Goal: Check status: Check status

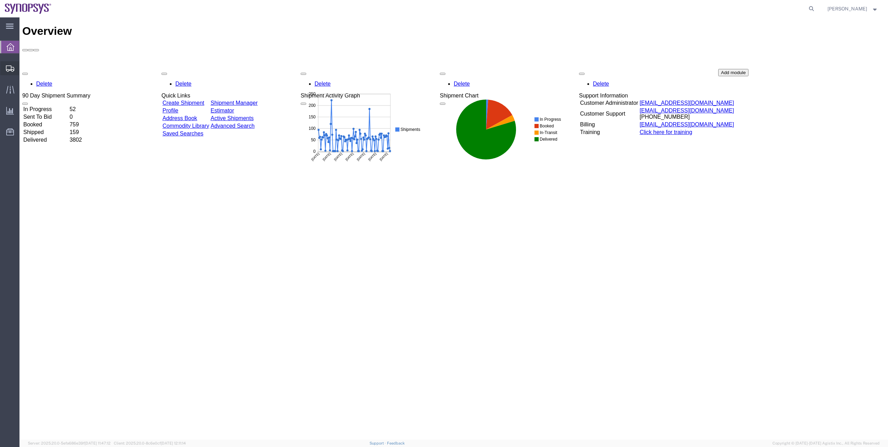
click at [0, 0] on span "Shipment Manager" at bounding box center [0, 0] width 0 height 0
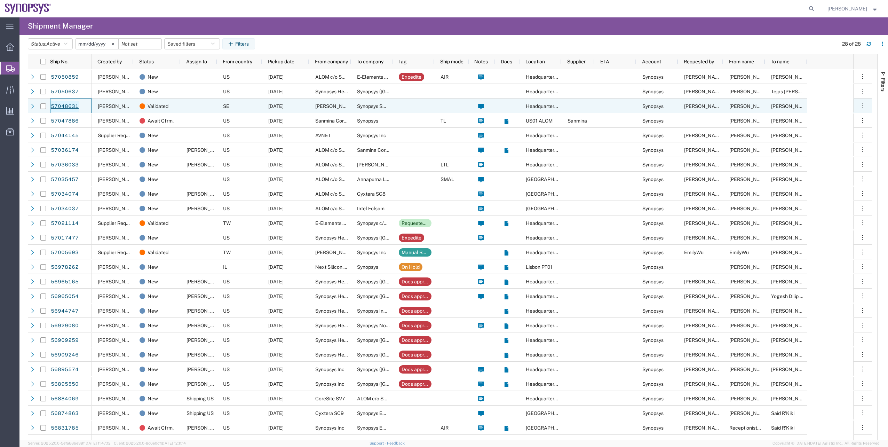
click at [63, 104] on link "57048631" at bounding box center [64, 106] width 29 height 11
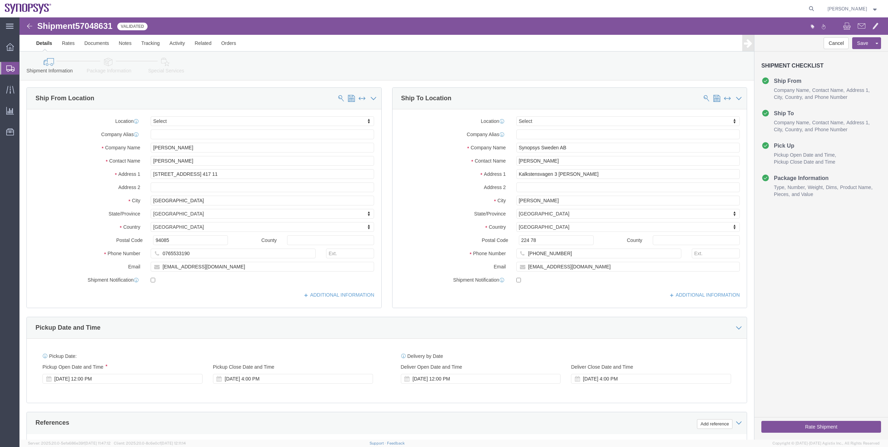
select select
click link "Package Information"
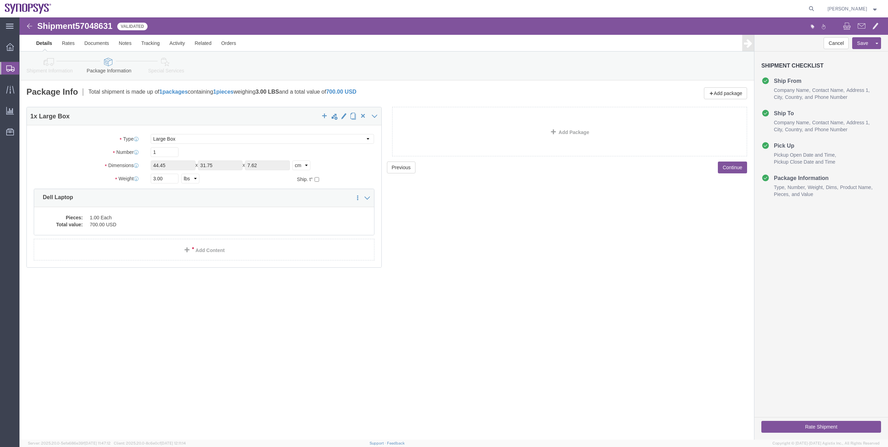
click link "Special Services"
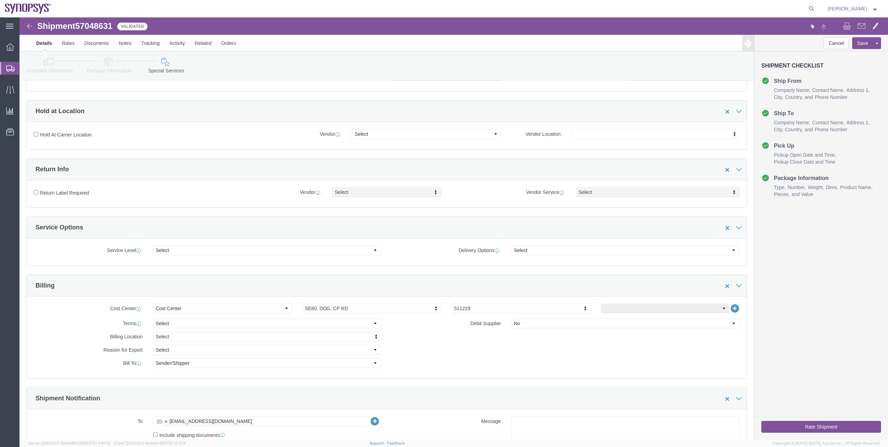
scroll to position [139, 0]
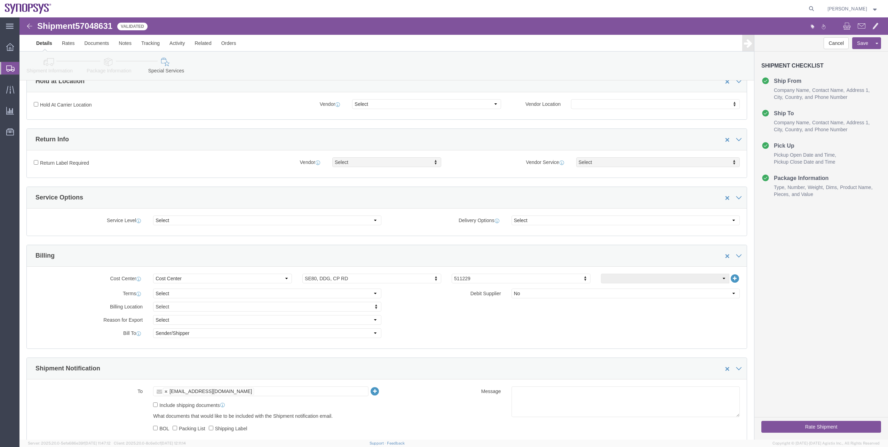
click icon
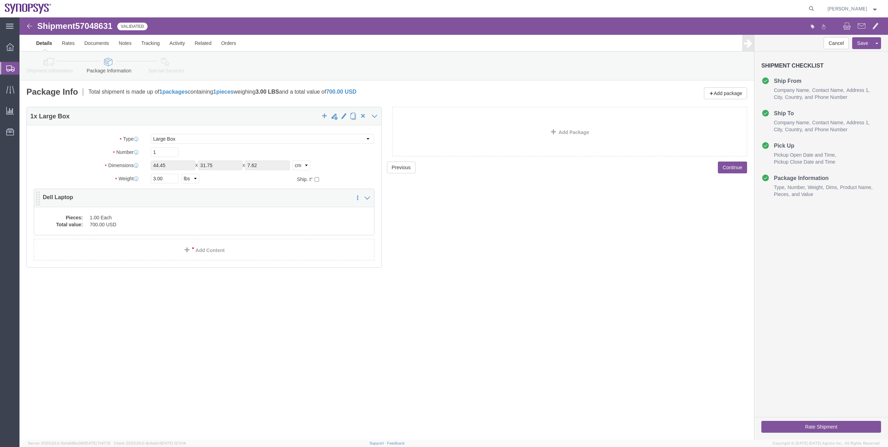
click div "Pieces: 1.00 Each Total value: 700.00 USD"
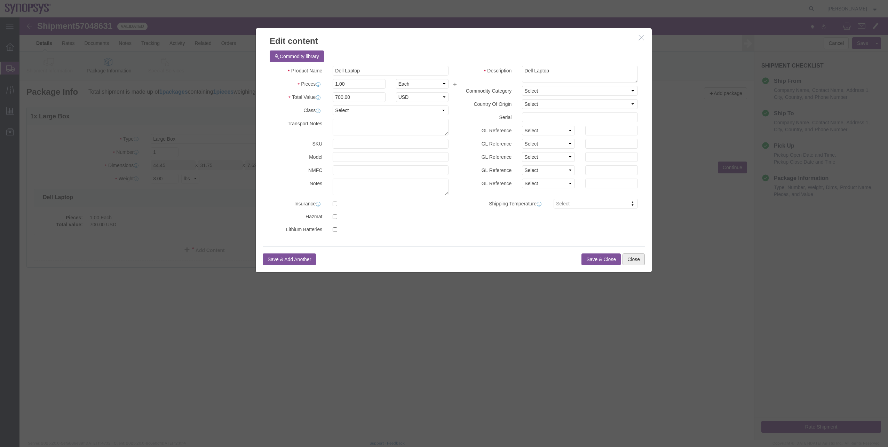
click button "Close"
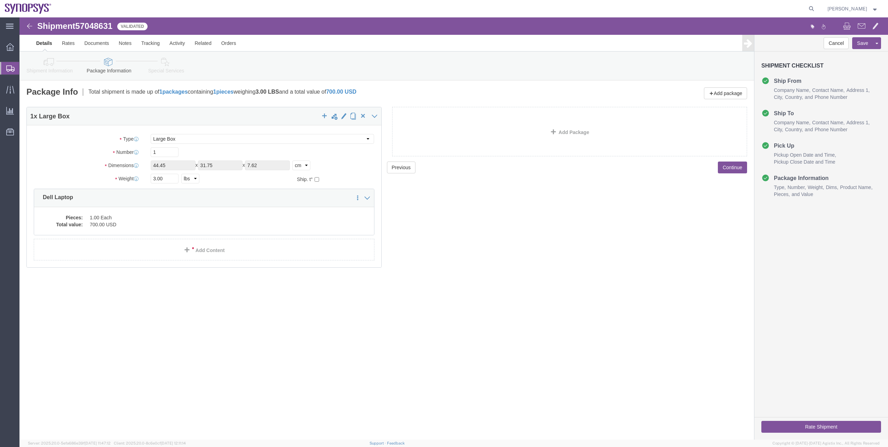
click button "Rate Shipment"
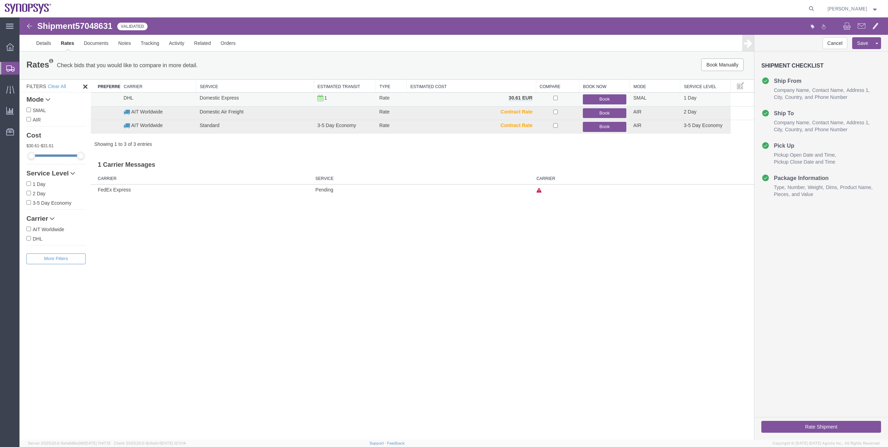
click at [590, 99] on button "Book" at bounding box center [604, 99] width 43 height 10
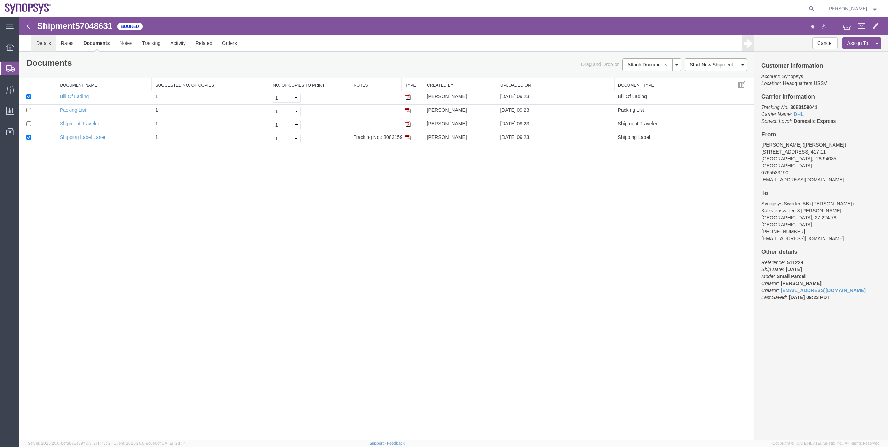
click at [36, 45] on link "Details" at bounding box center [43, 43] width 25 height 17
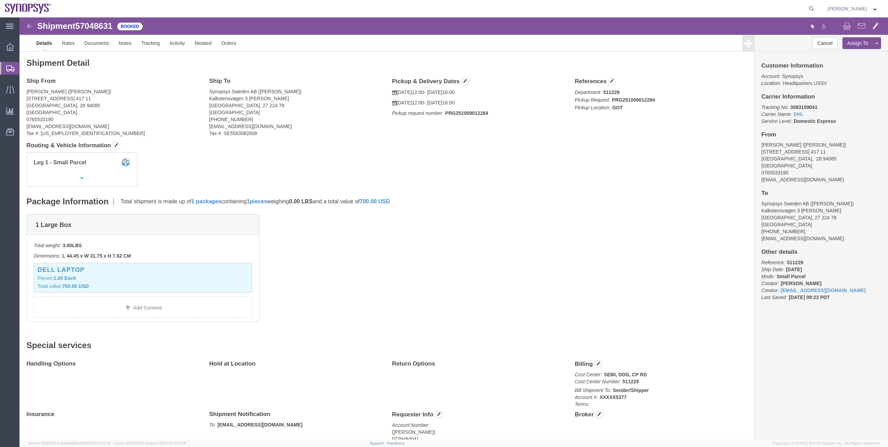
click at [0, 0] on span "Shipment Manager" at bounding box center [0, 0] width 0 height 0
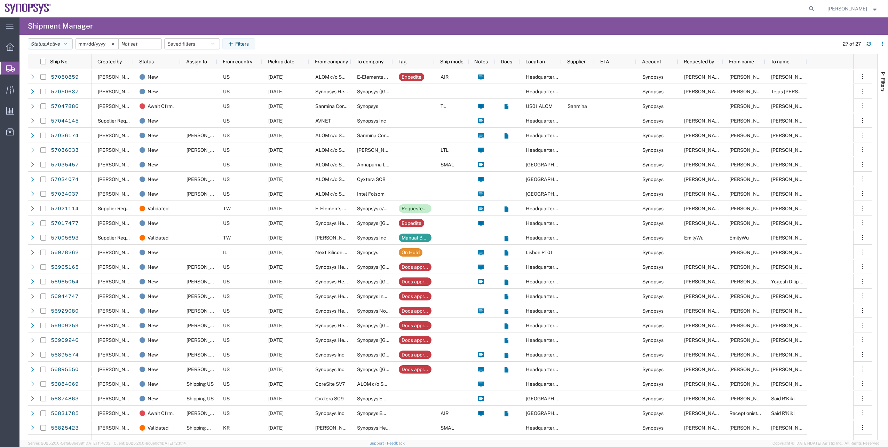
click at [38, 44] on button "Status: Active" at bounding box center [50, 43] width 45 height 11
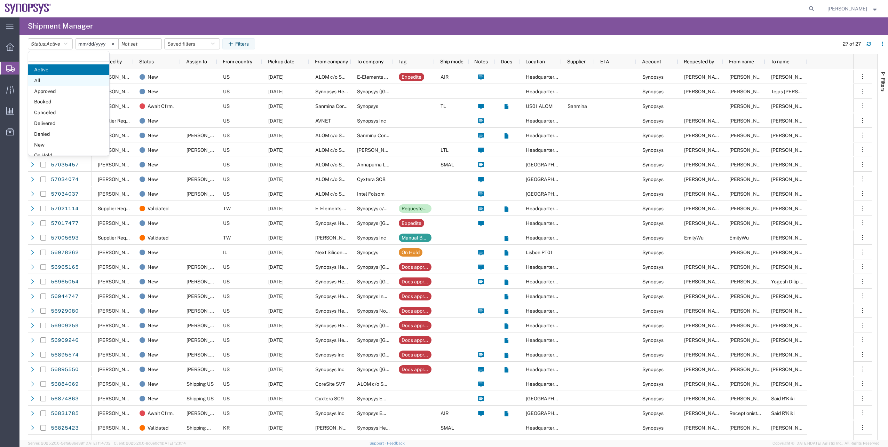
click at [52, 79] on span "All" at bounding box center [68, 80] width 81 height 11
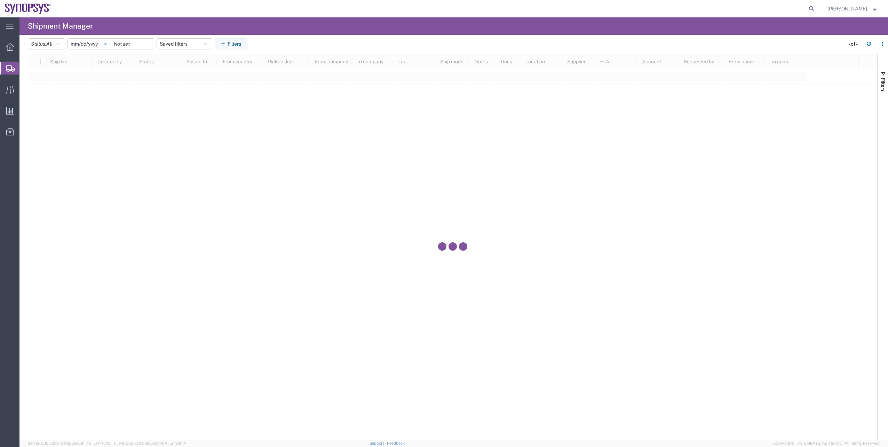
click at [106, 44] on icon at bounding box center [105, 44] width 2 height 2
click at [247, 46] on button "Filters" at bounding box center [231, 43] width 33 height 11
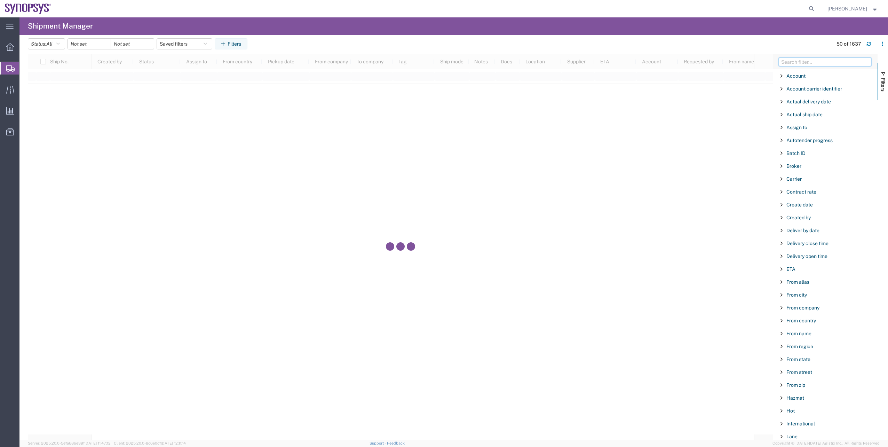
click at [793, 59] on input "Filter Columns Input" at bounding box center [825, 62] width 93 height 8
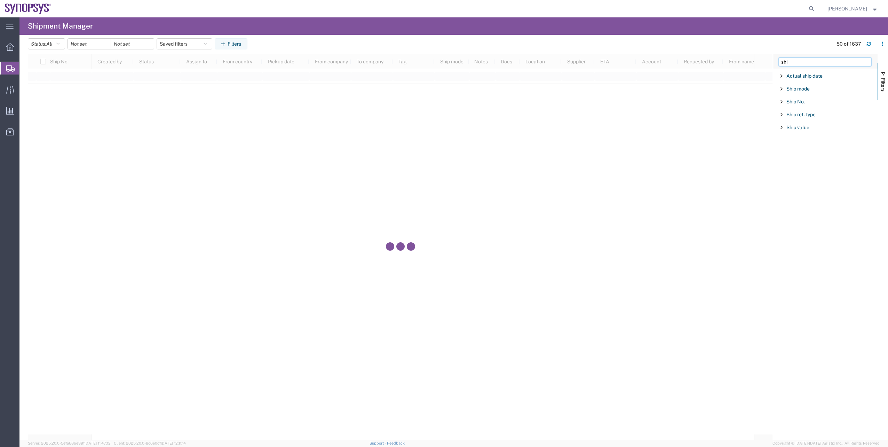
type input "shi"
click at [787, 104] on div "Ship No." at bounding box center [825, 101] width 104 height 13
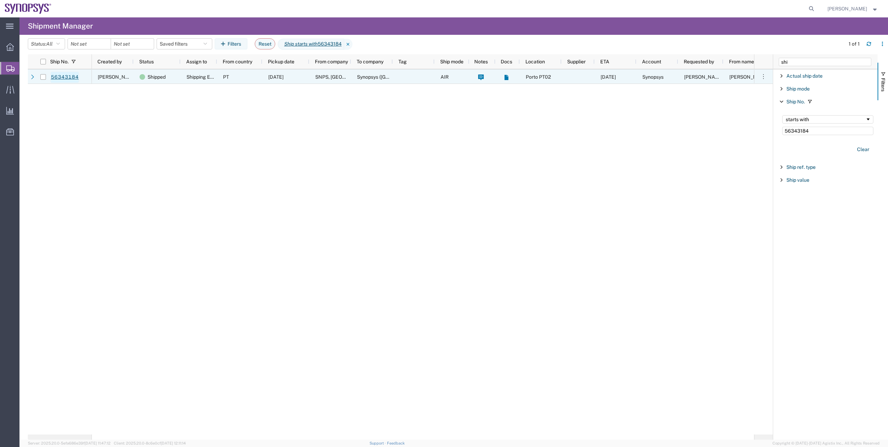
type input "56343184"
click at [73, 80] on link "56343184" at bounding box center [64, 77] width 29 height 11
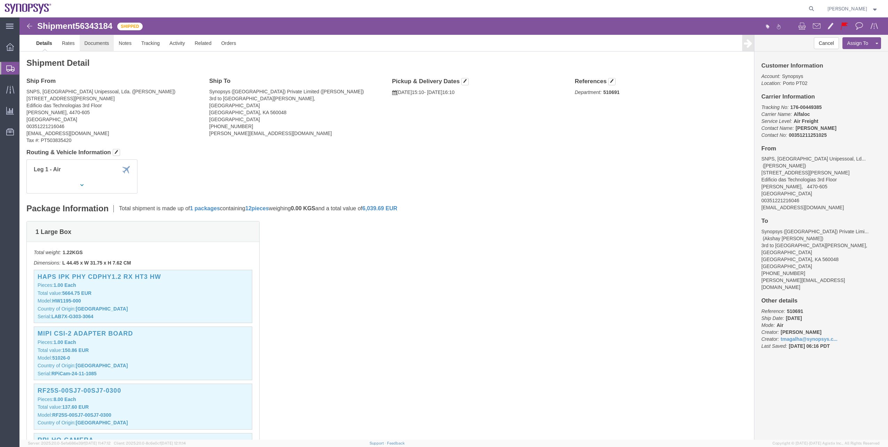
click link "Documents"
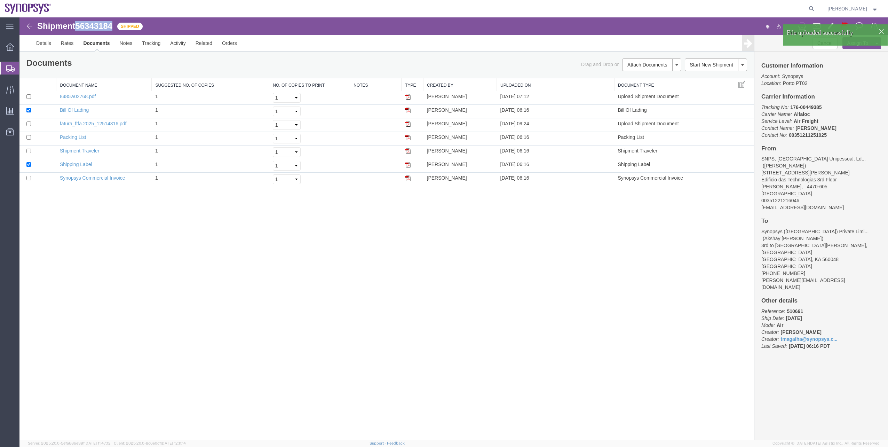
click at [102, 27] on span "56343184" at bounding box center [93, 25] width 37 height 9
